Goal: Find specific page/section: Find specific page/section

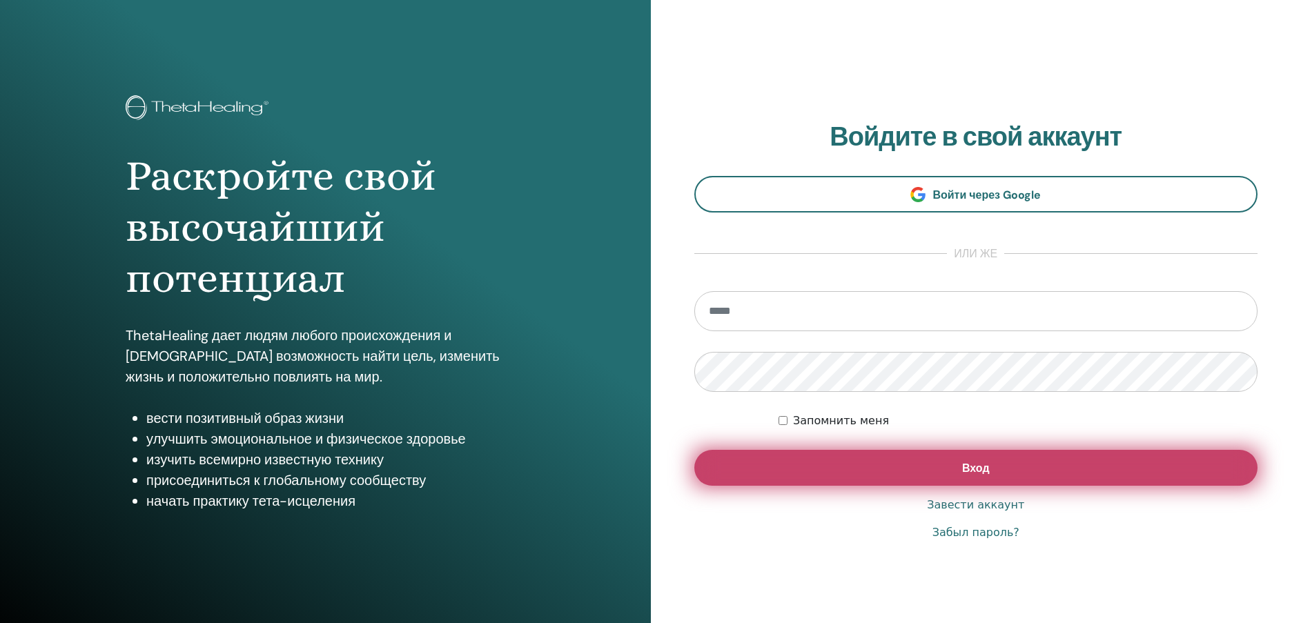
type input "**********"
click at [1015, 467] on button "Вход" at bounding box center [976, 468] width 564 height 36
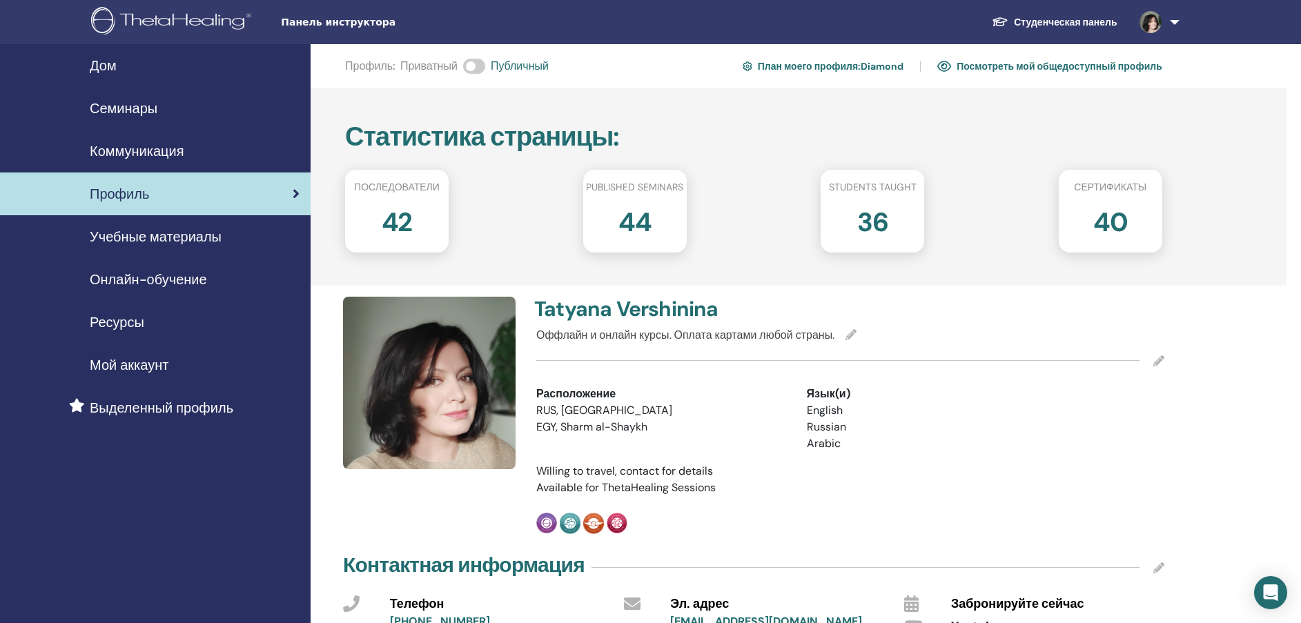
click at [124, 104] on span "Семинары" at bounding box center [124, 108] width 68 height 21
